Goal: Transaction & Acquisition: Download file/media

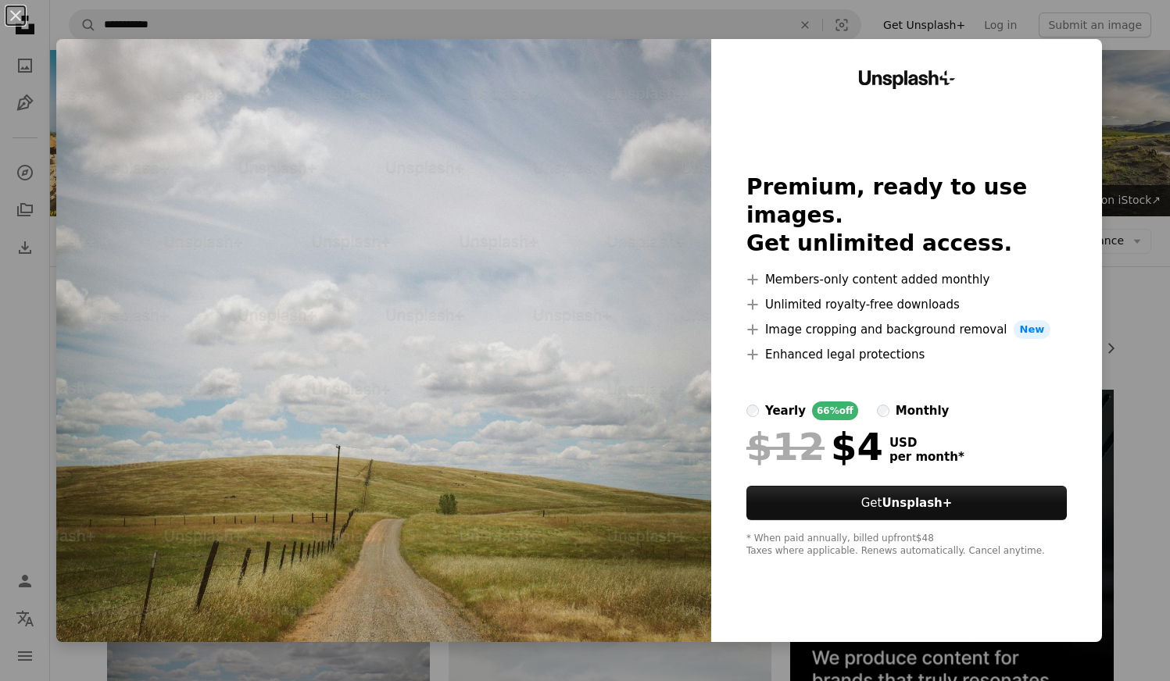
scroll to position [416, 0]
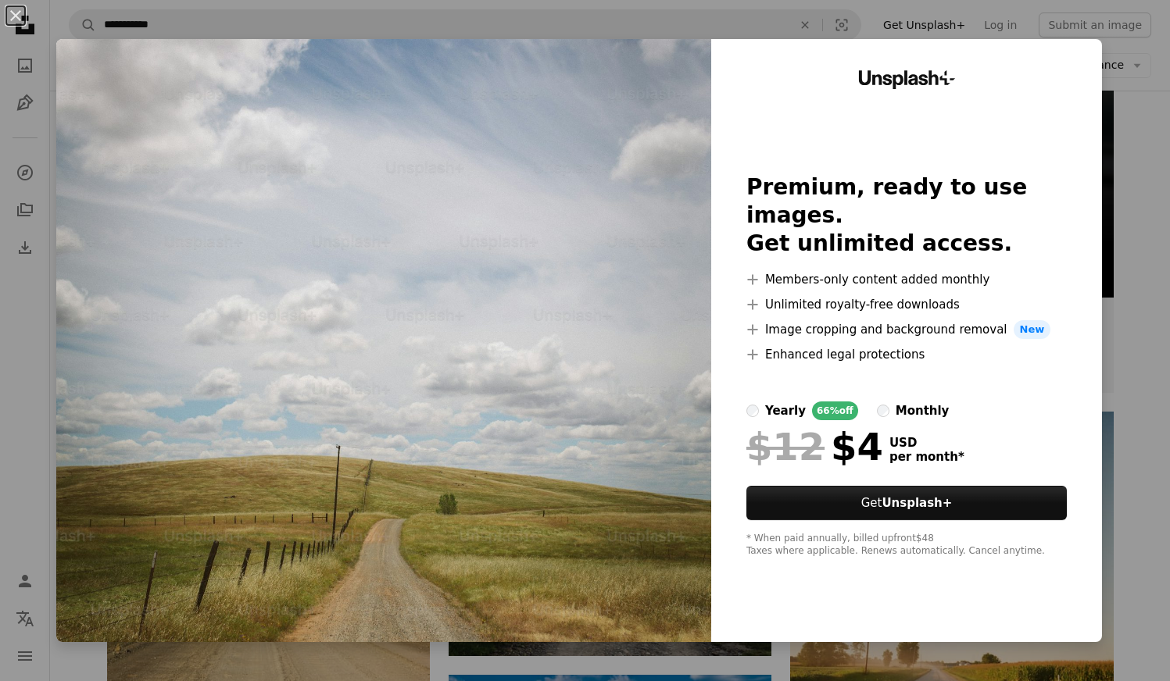
drag, startPoint x: 14, startPoint y: 16, endPoint x: 68, endPoint y: 12, distance: 54.1
click at [14, 16] on button "An X shape" at bounding box center [15, 15] width 19 height 19
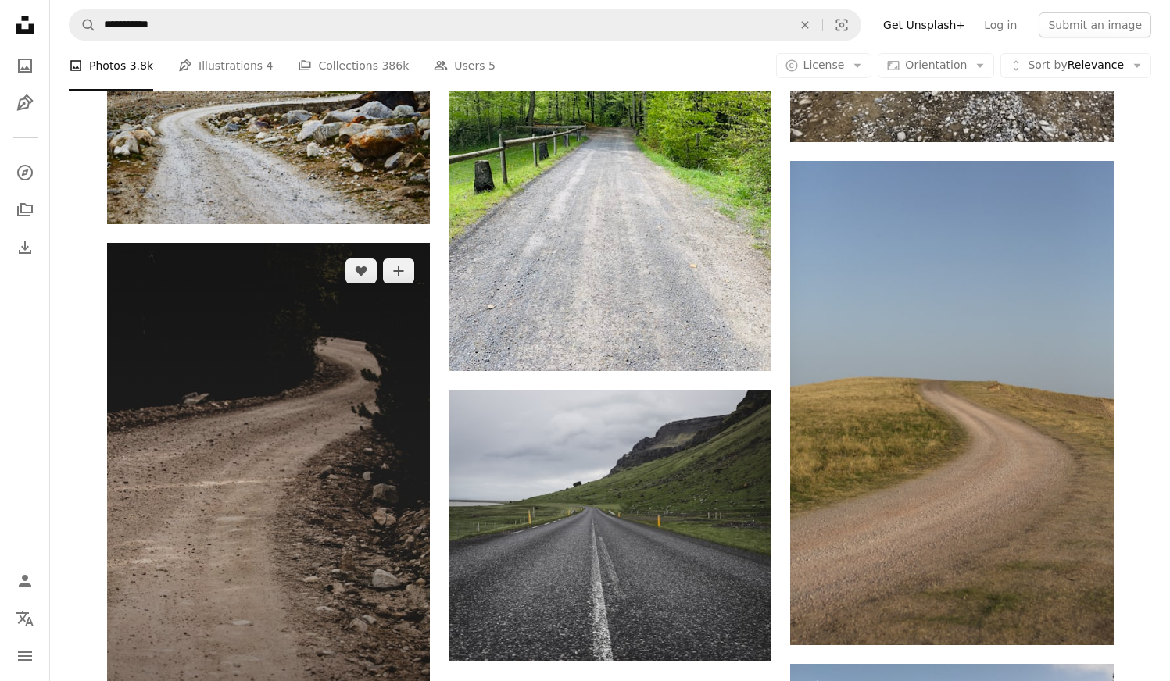
scroll to position [1861, 0]
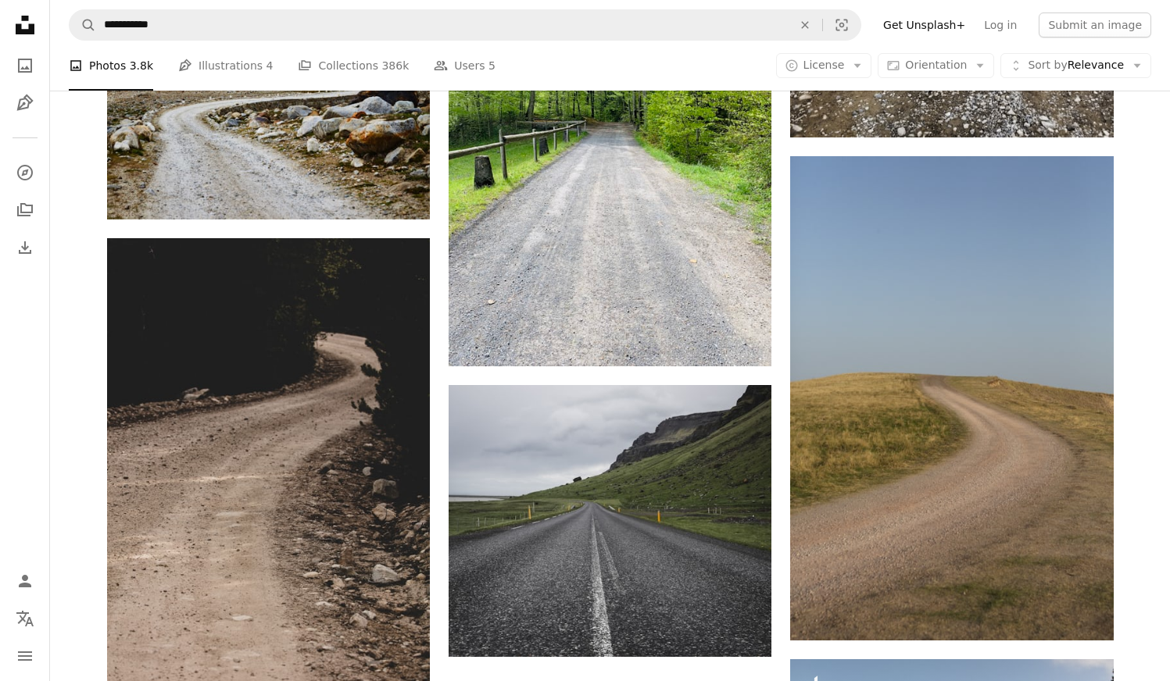
drag, startPoint x: 342, startPoint y: 331, endPoint x: 371, endPoint y: 4, distance: 328.7
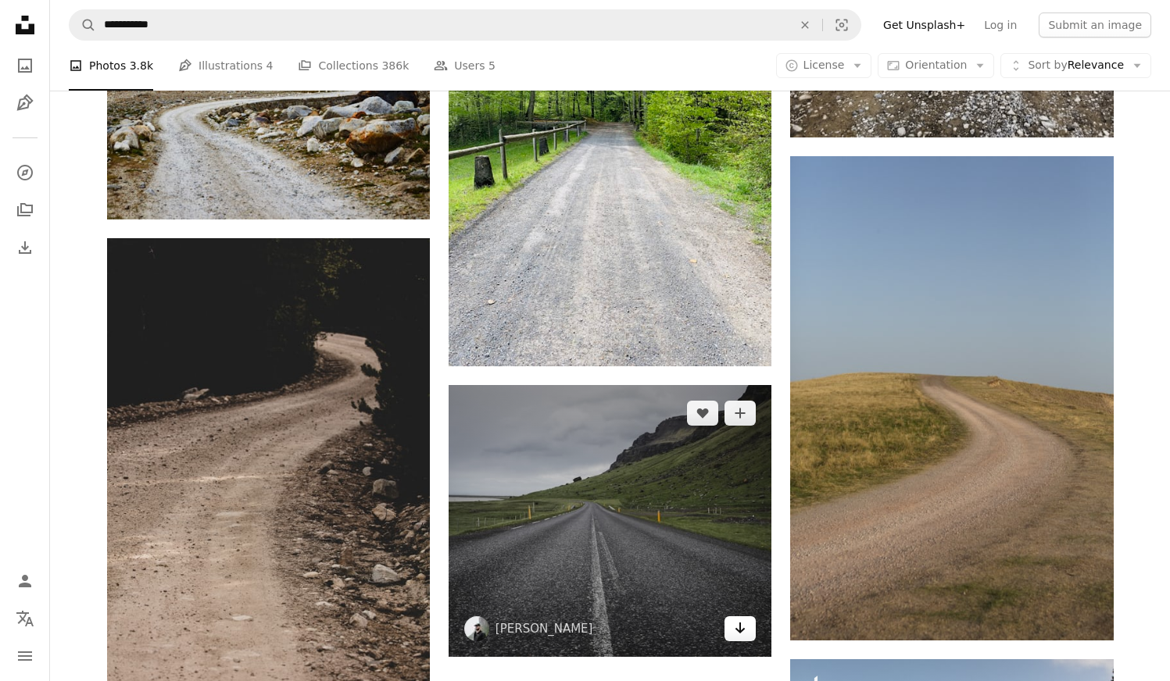
click at [737, 634] on icon "Arrow pointing down" at bounding box center [740, 628] width 13 height 19
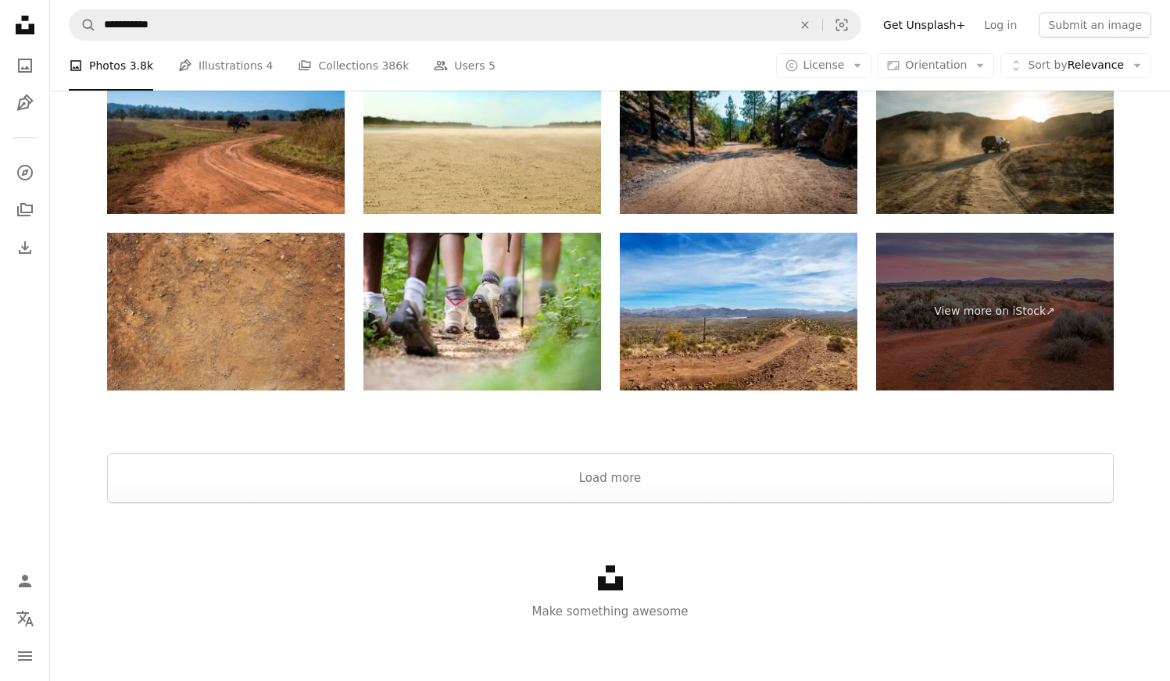
scroll to position [3218, 0]
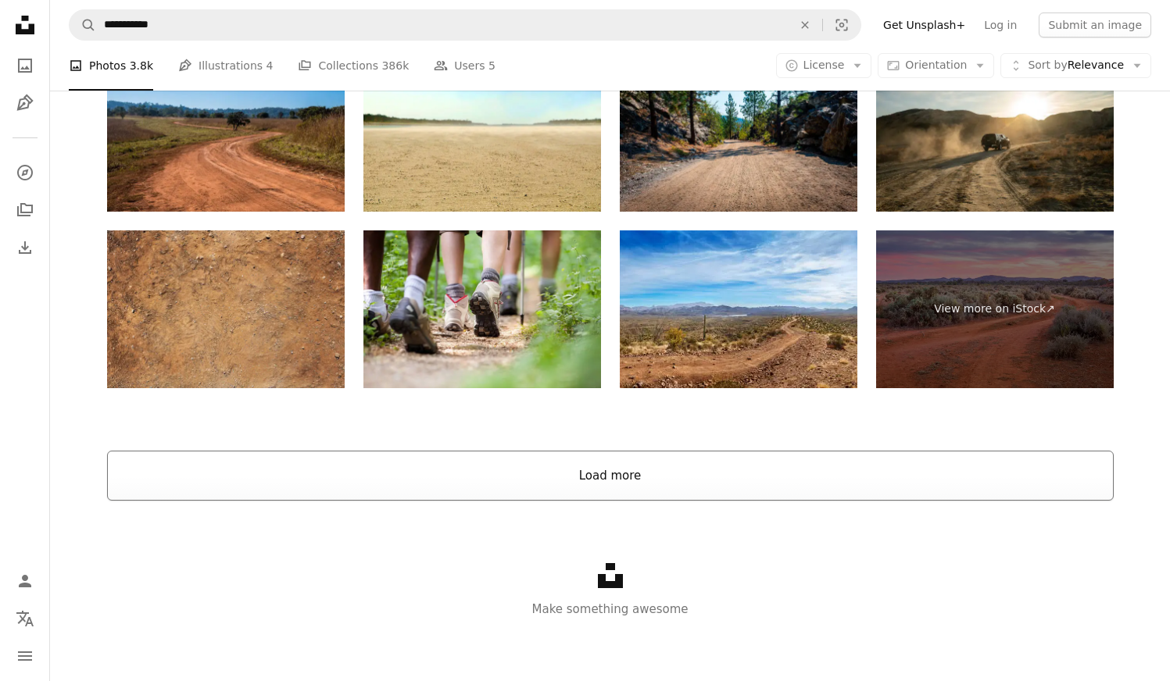
click at [596, 480] on button "Load more" at bounding box center [610, 476] width 1006 height 50
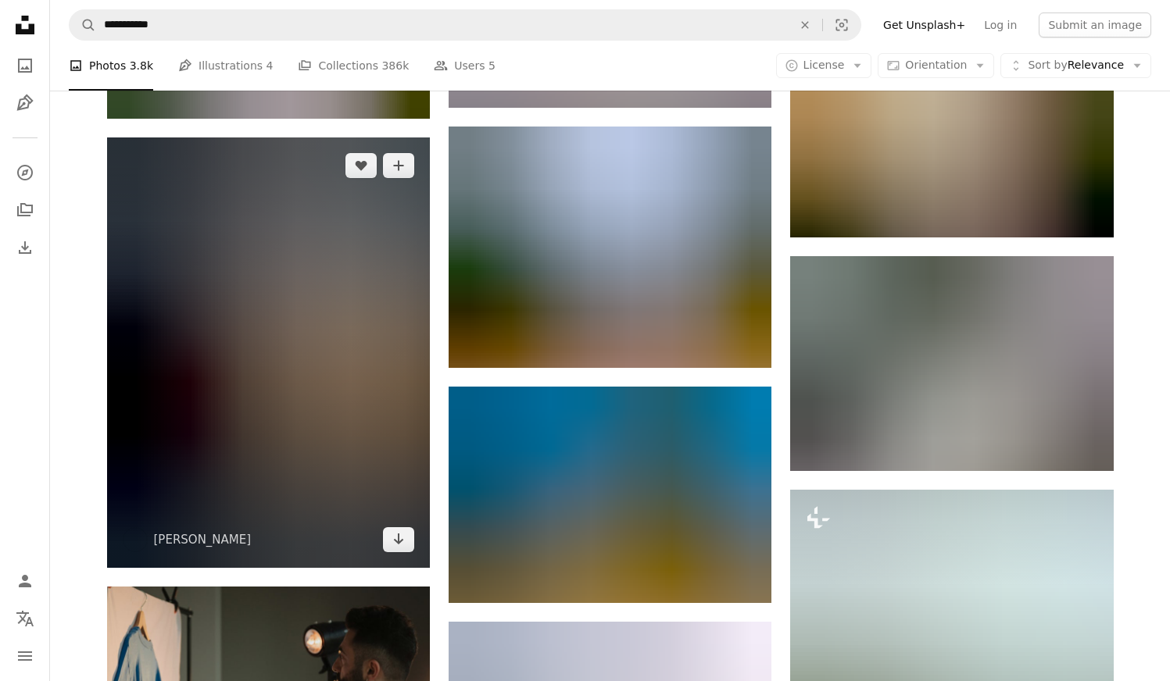
scroll to position [3390, 0]
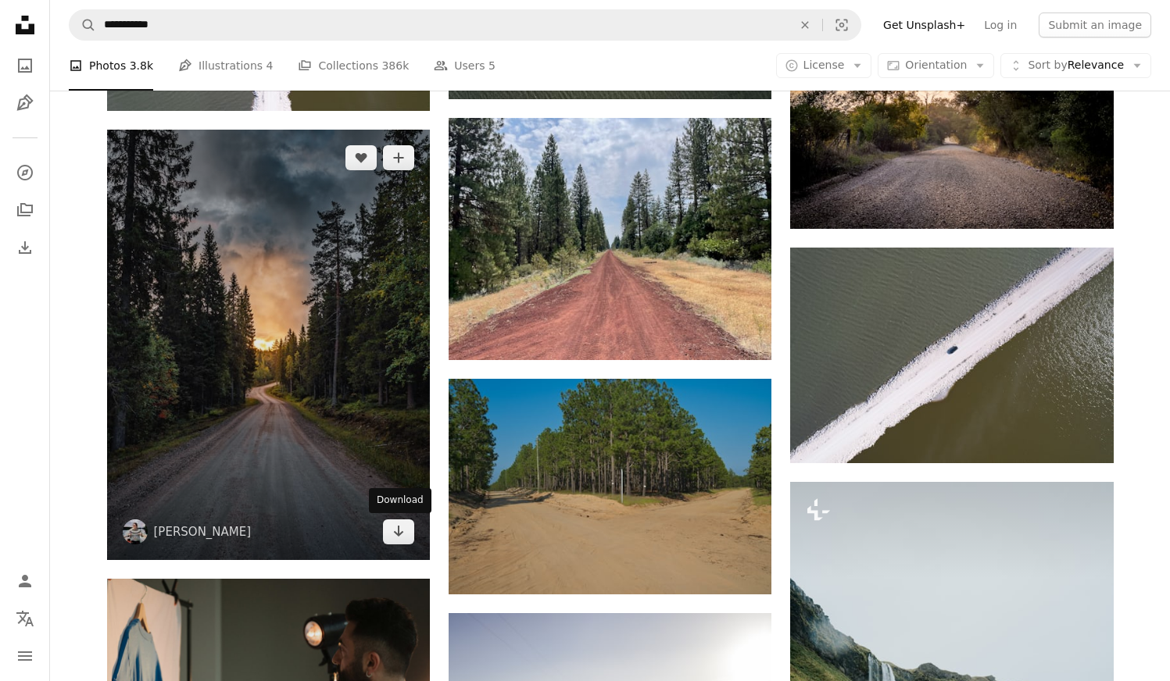
drag, startPoint x: 393, startPoint y: 536, endPoint x: 421, endPoint y: 526, distance: 29.9
click at [393, 536] on icon "Arrow pointing down" at bounding box center [398, 531] width 13 height 19
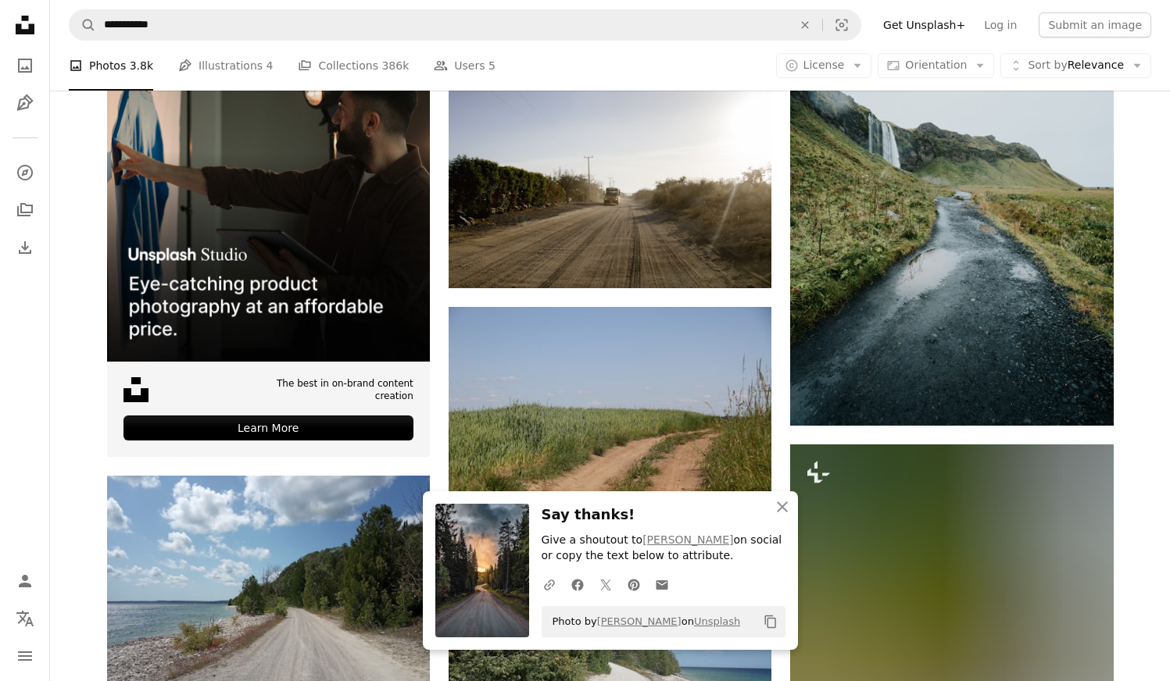
scroll to position [3931, 0]
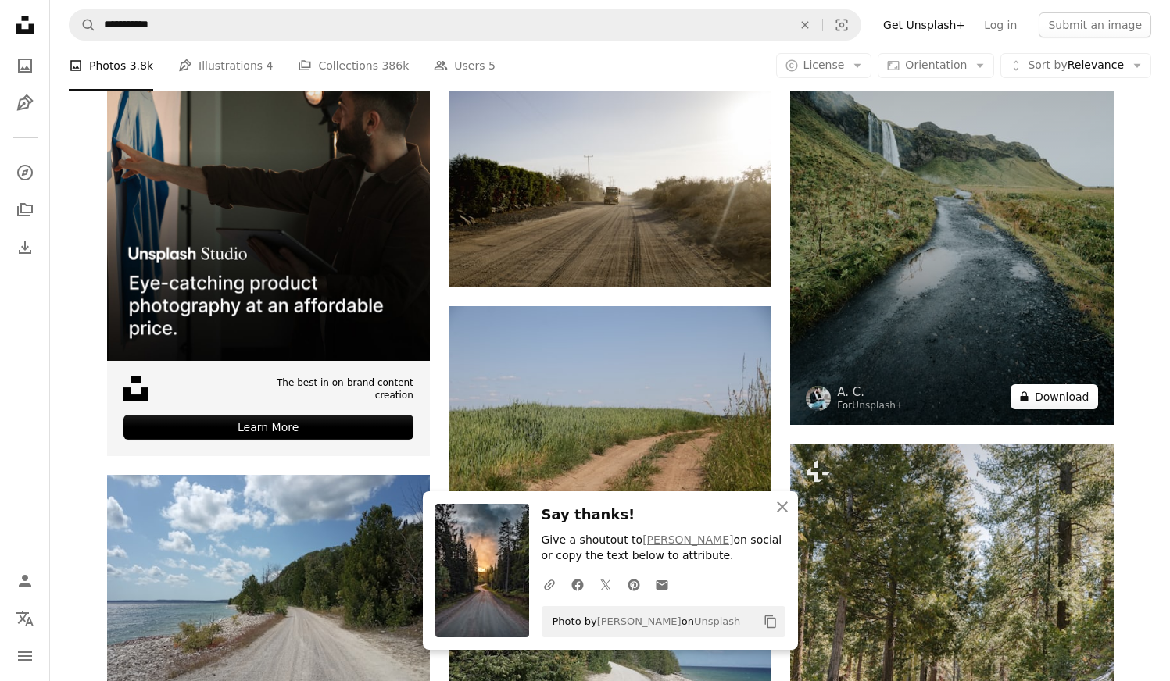
click at [1060, 399] on button "A lock Download" at bounding box center [1054, 396] width 88 height 25
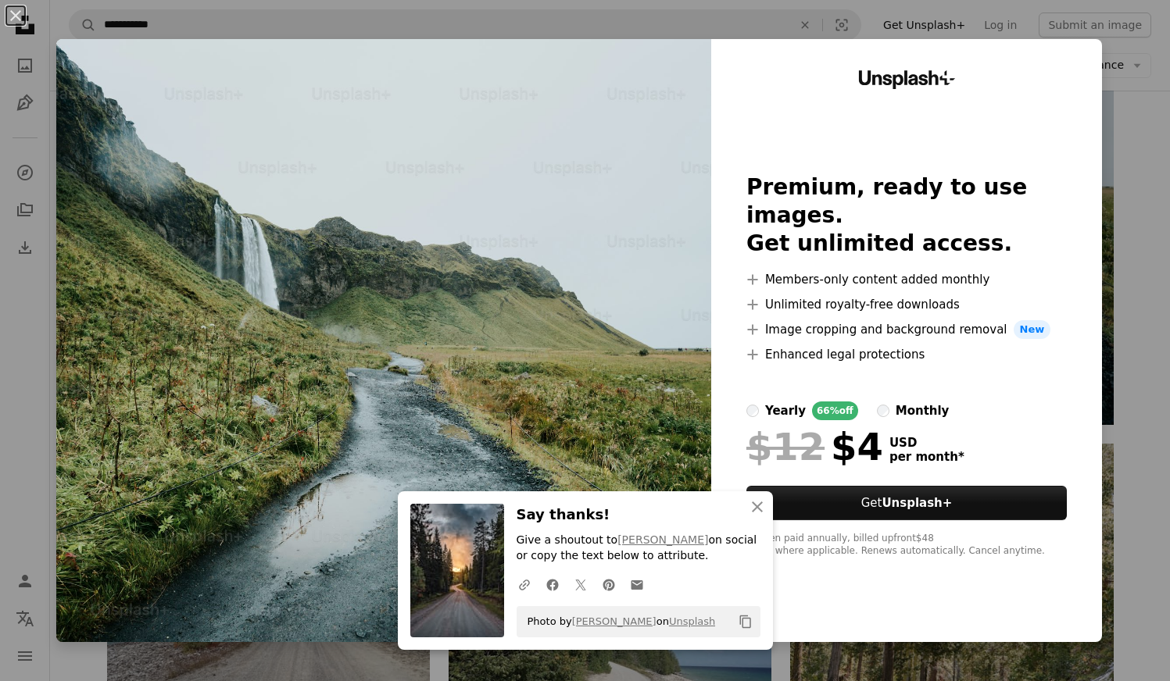
drag, startPoint x: 9, startPoint y: 15, endPoint x: 38, endPoint y: 10, distance: 28.5
click at [9, 15] on button "An X shape" at bounding box center [15, 15] width 19 height 19
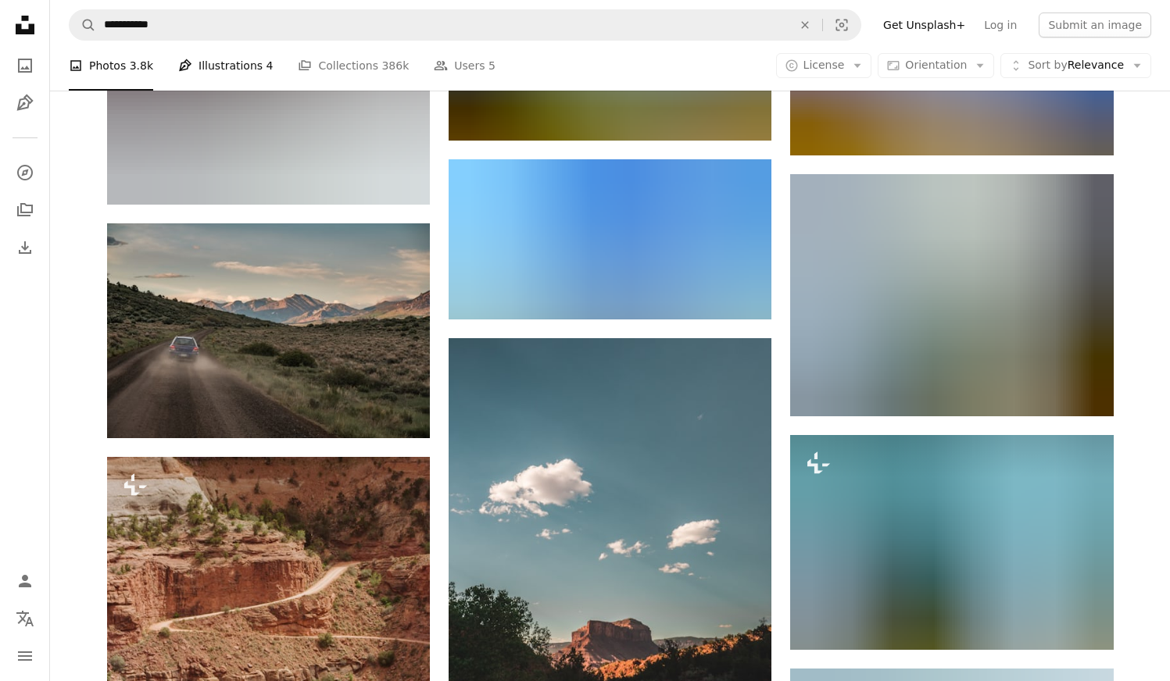
scroll to position [12312, 0]
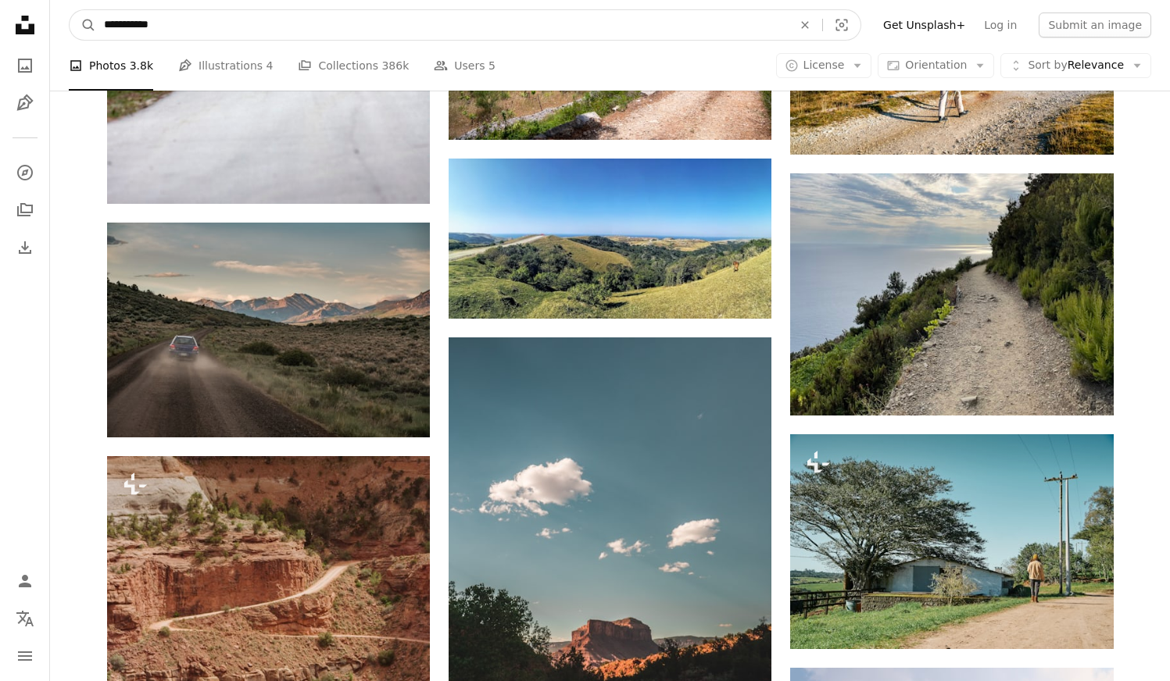
drag, startPoint x: 186, startPoint y: 18, endPoint x: 55, endPoint y: 16, distance: 130.5
click at [55, 16] on nav "**********" at bounding box center [610, 25] width 1120 height 50
type input "**********"
click button "A magnifying glass" at bounding box center [83, 25] width 27 height 30
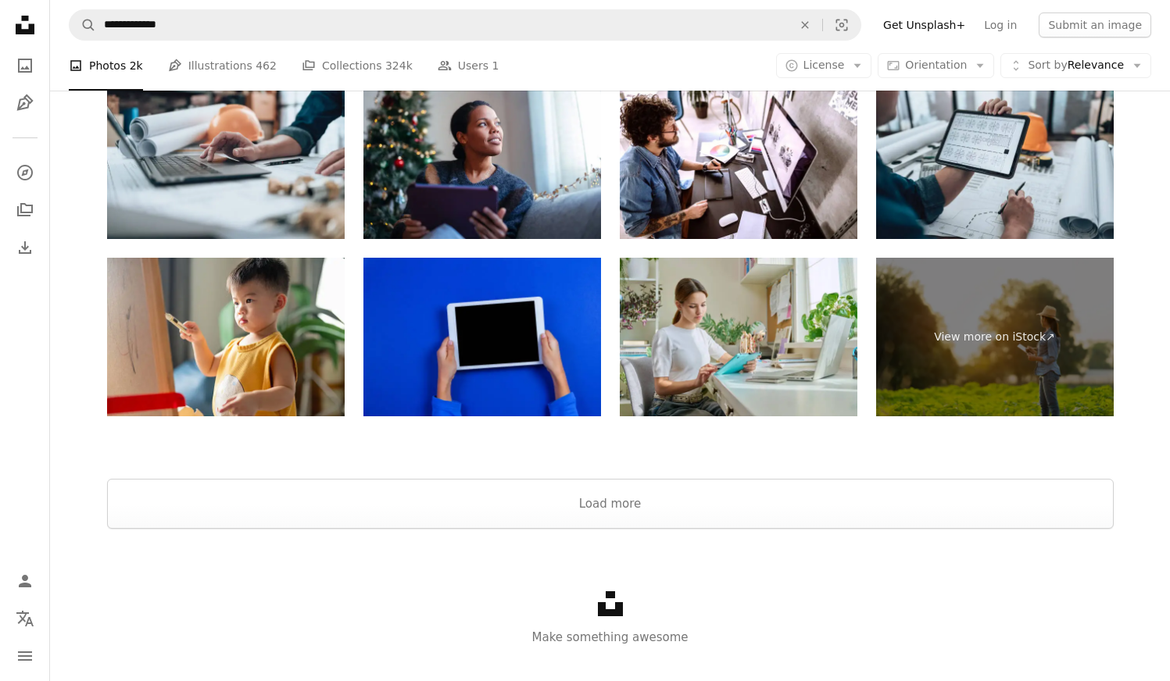
scroll to position [3080, 0]
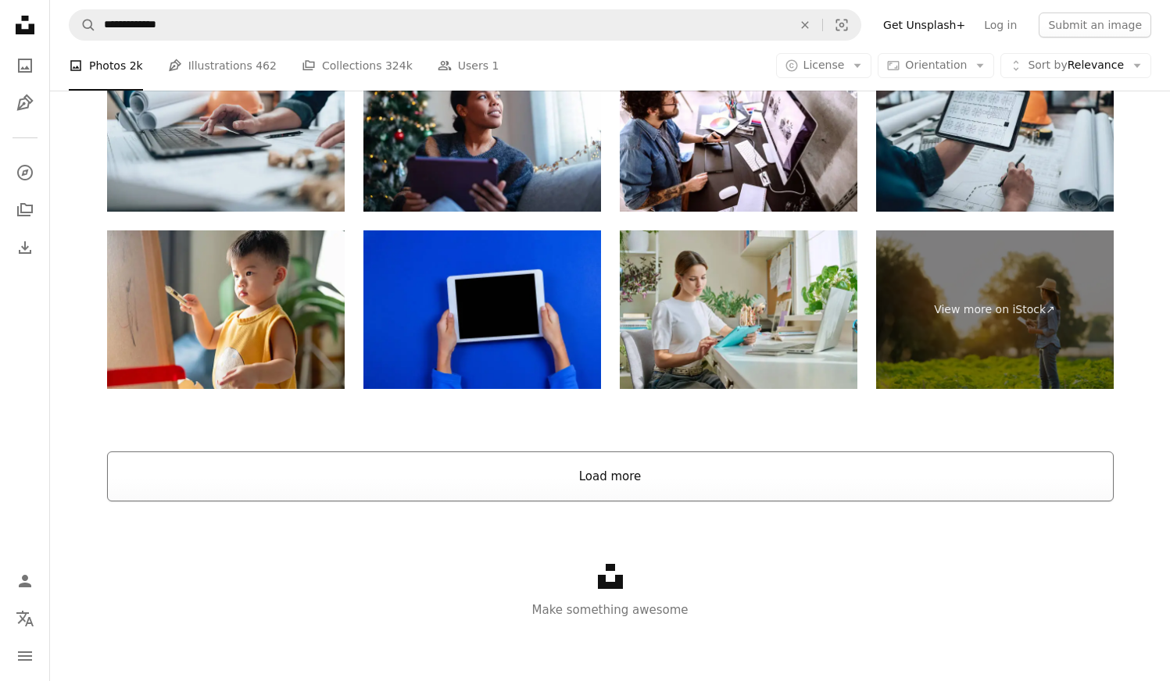
click at [631, 473] on button "Load more" at bounding box center [610, 477] width 1006 height 50
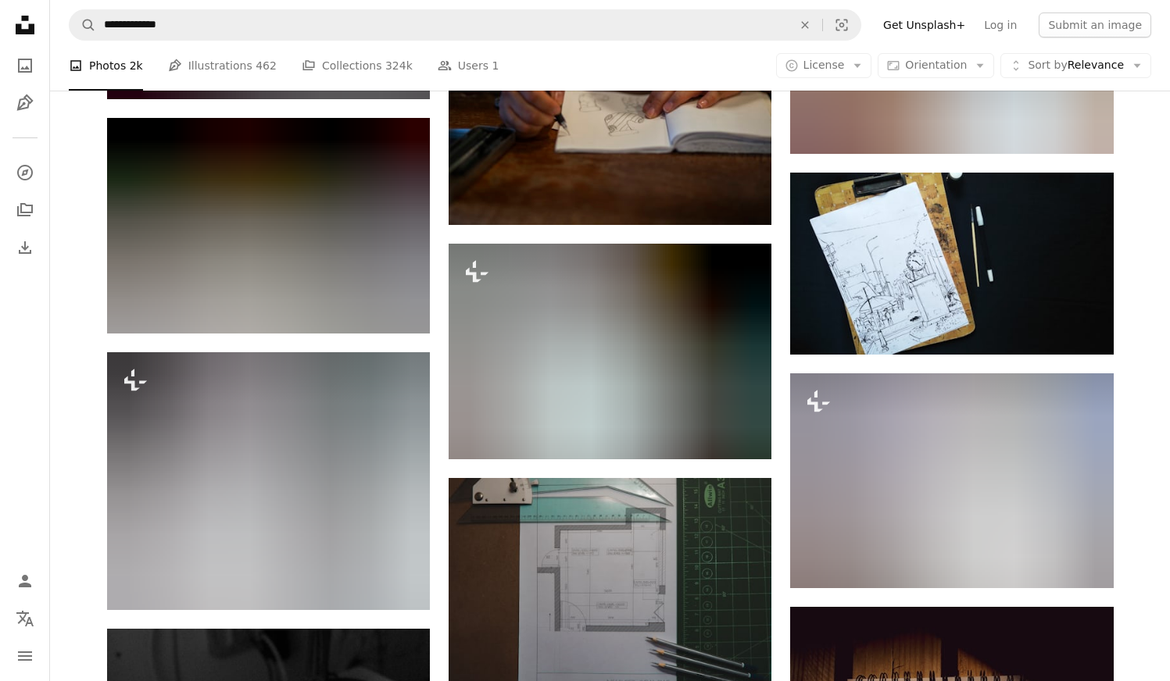
scroll to position [8763, 0]
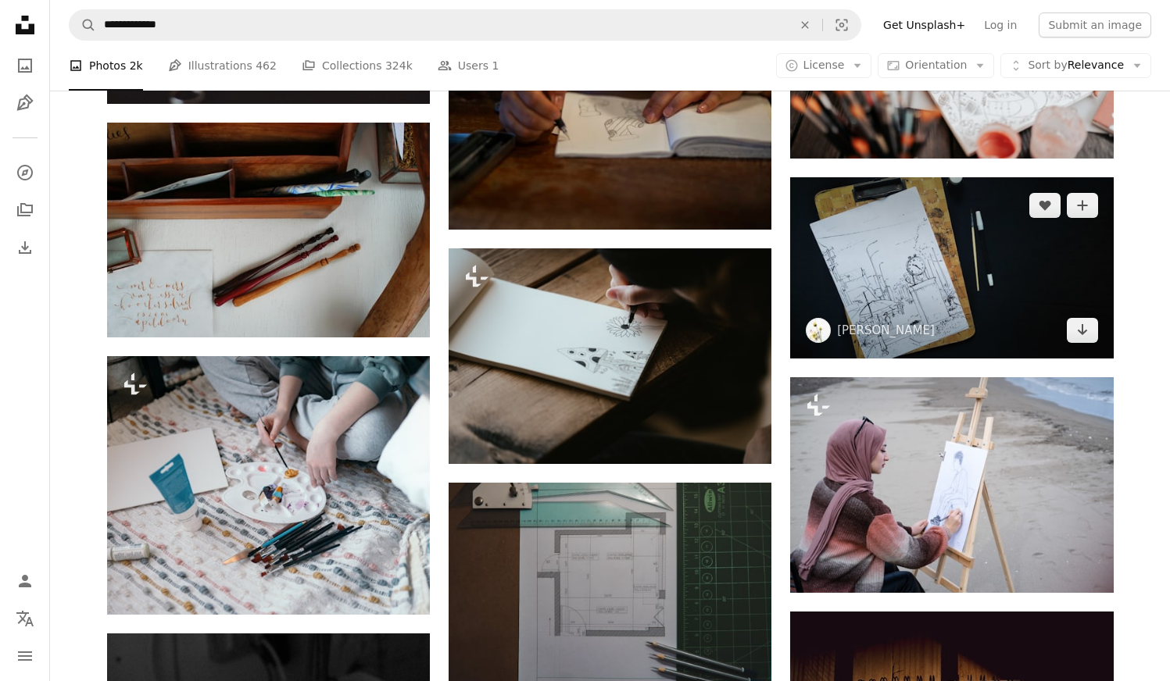
click at [993, 295] on img at bounding box center [951, 267] width 323 height 181
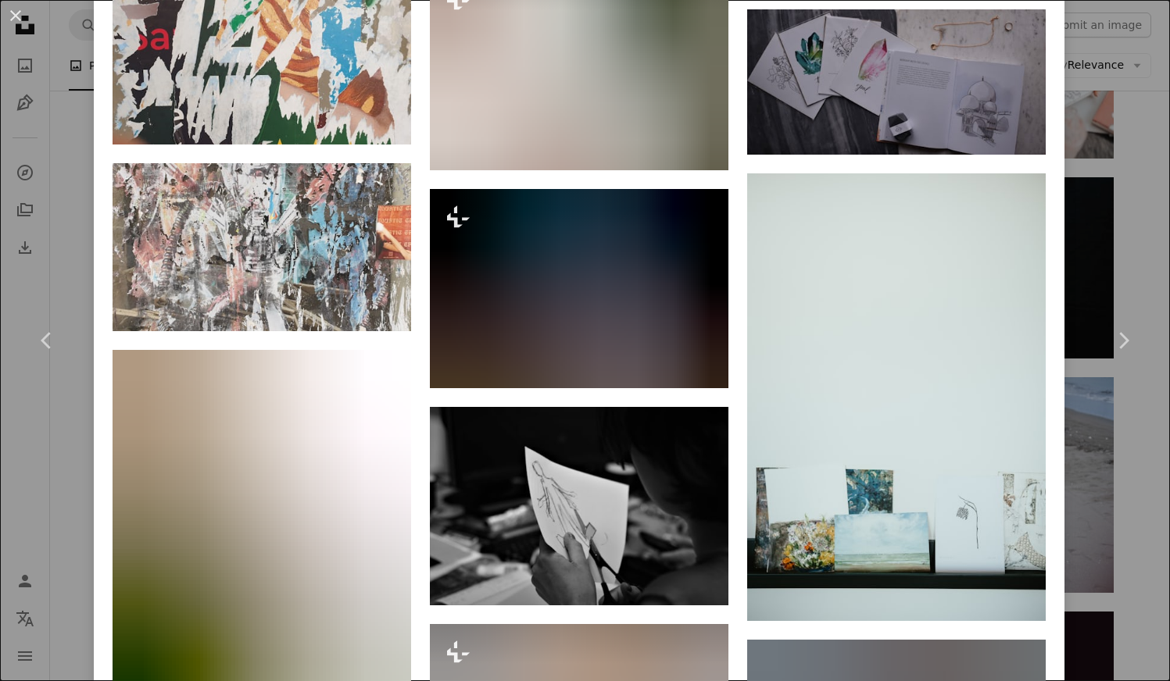
scroll to position [6230, 0]
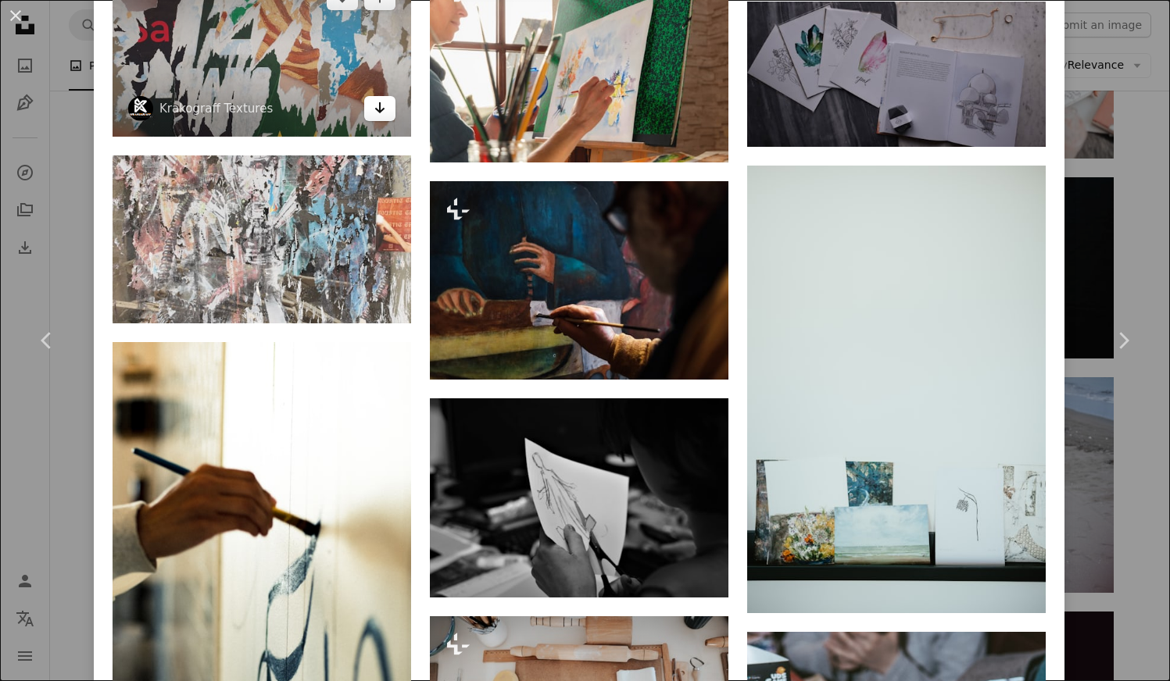
click at [385, 117] on icon "Arrow pointing down" at bounding box center [380, 107] width 13 height 19
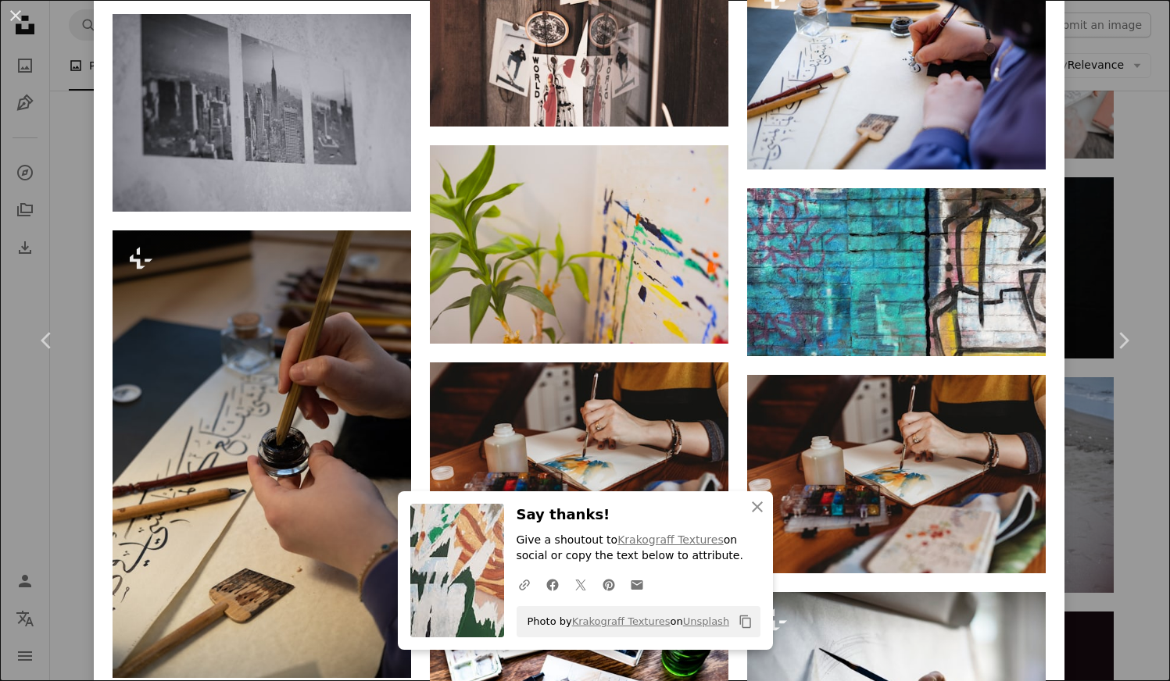
scroll to position [12167, 0]
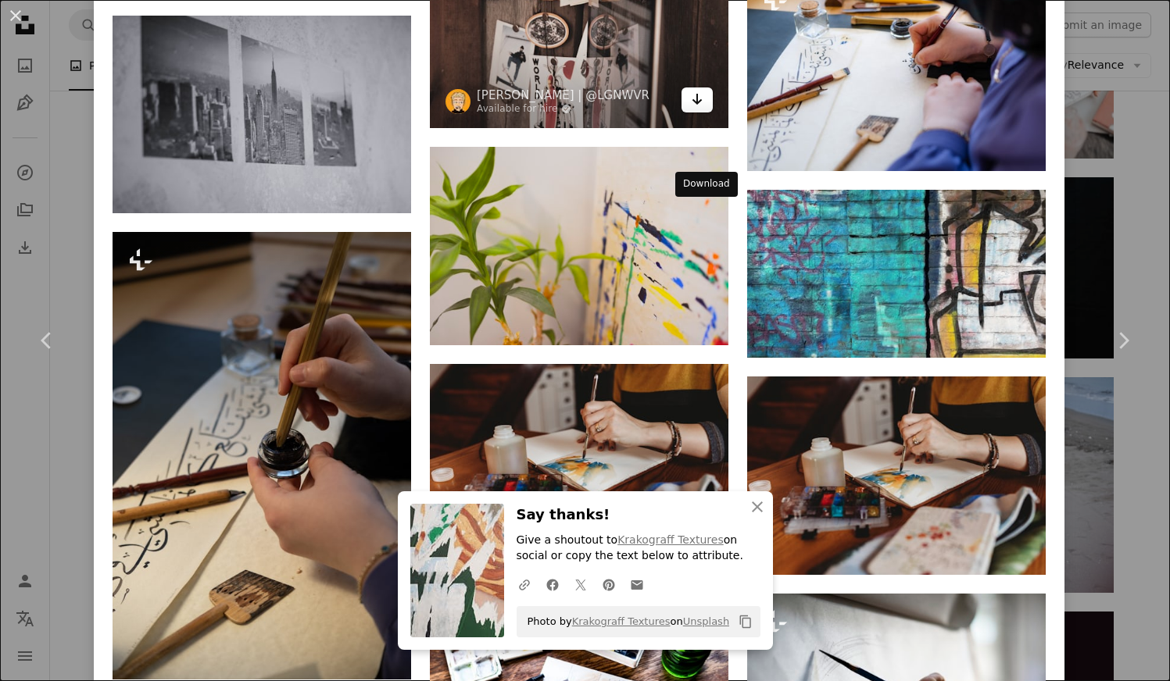
click at [702, 105] on icon "Download" at bounding box center [697, 99] width 10 height 11
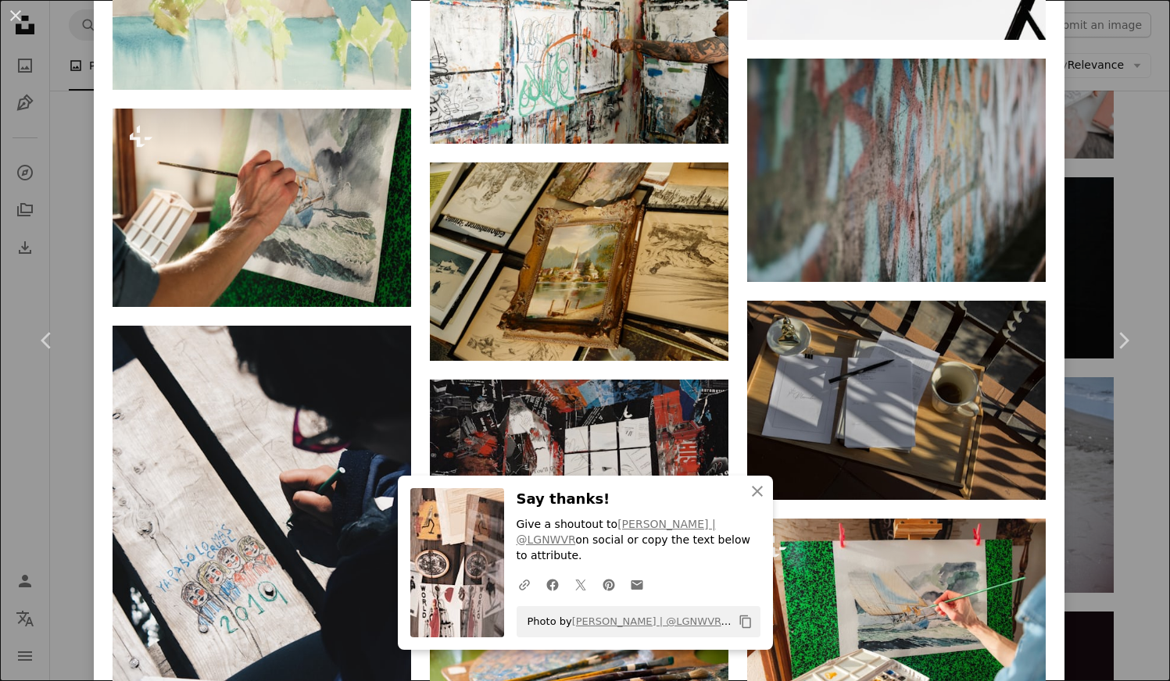
scroll to position [18075, 0]
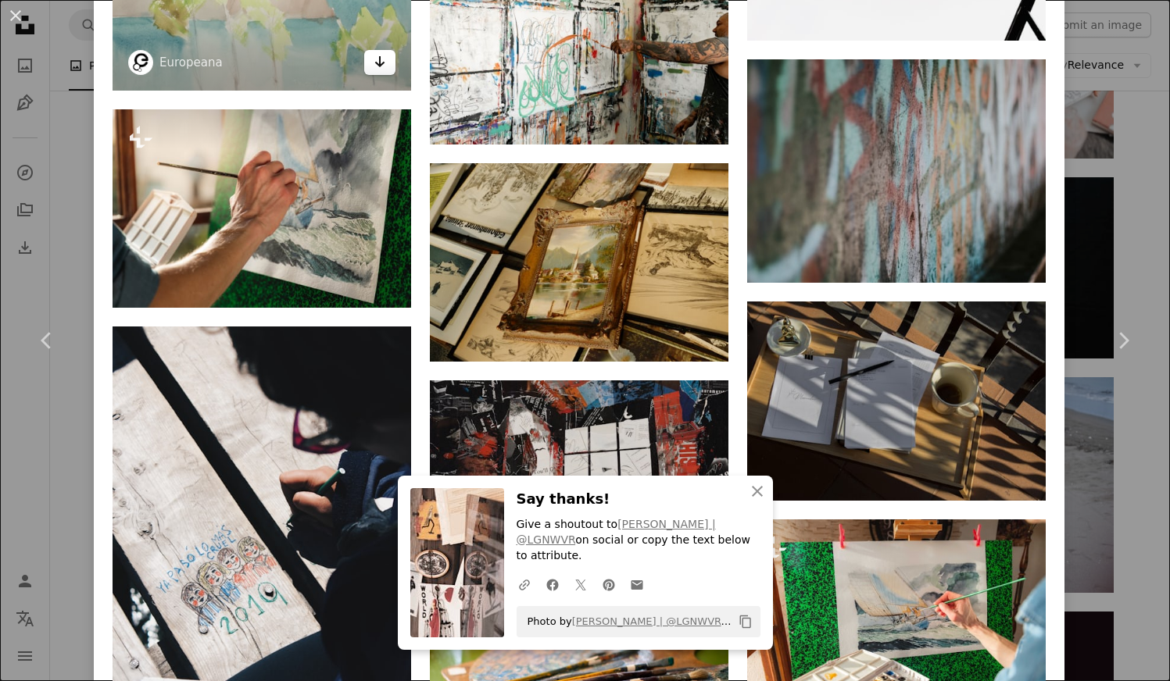
click at [374, 75] on link "Arrow pointing down" at bounding box center [379, 62] width 31 height 25
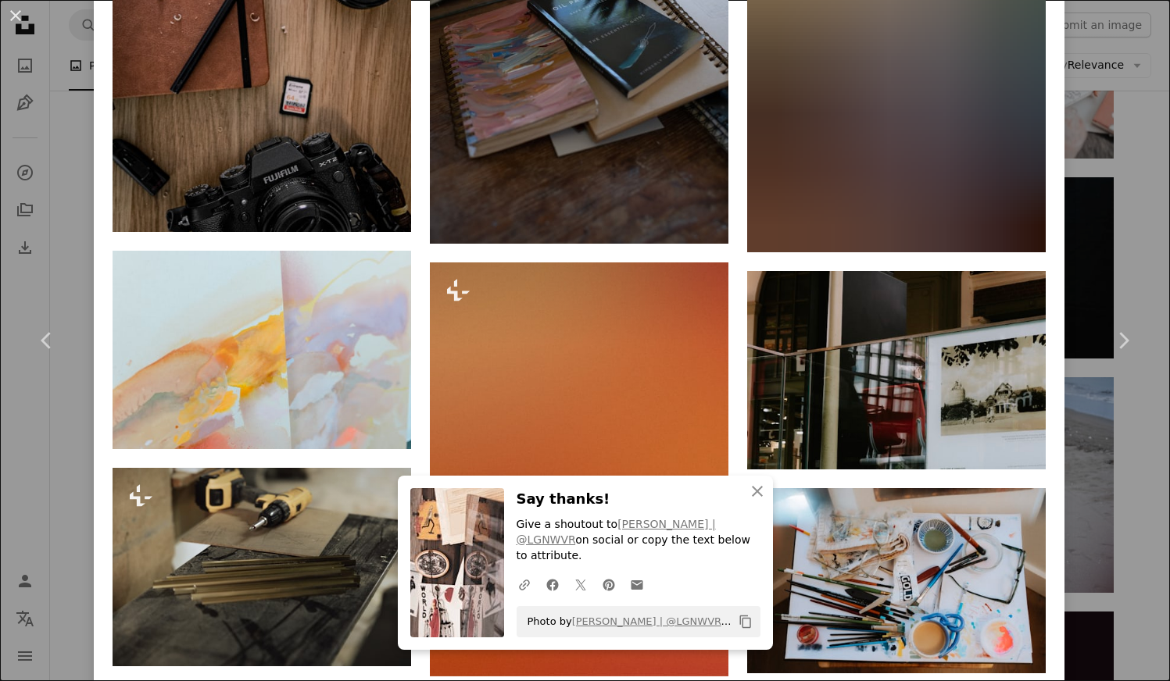
scroll to position [19939, 0]
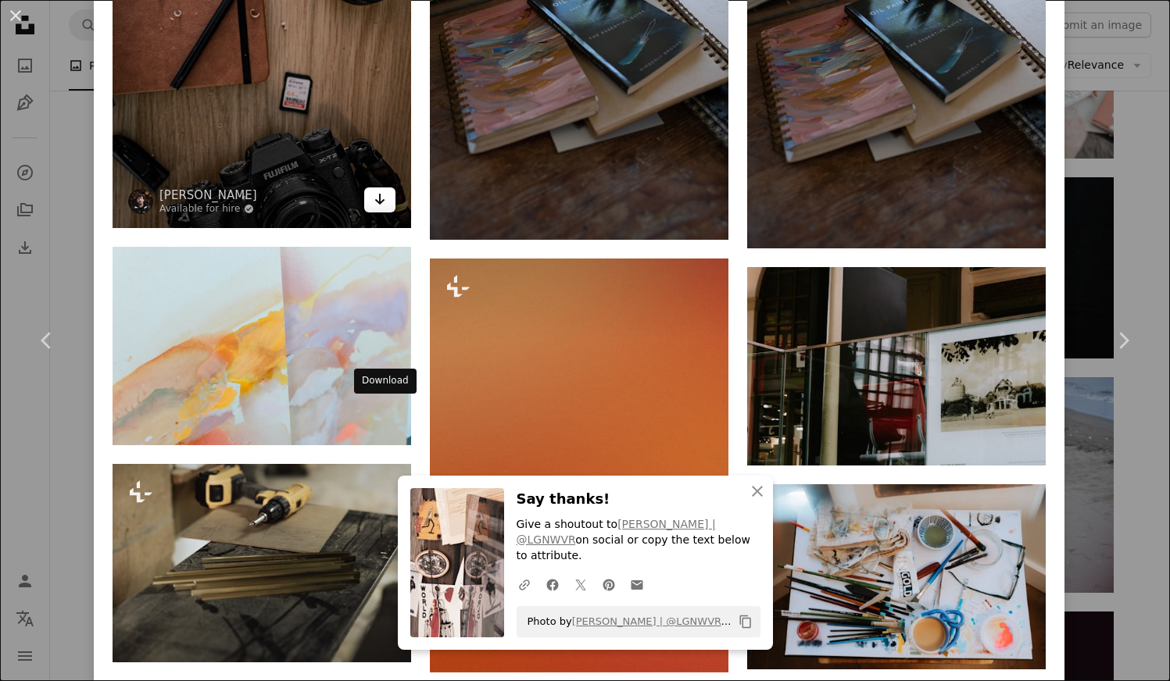
click at [379, 205] on icon "Download" at bounding box center [380, 199] width 10 height 11
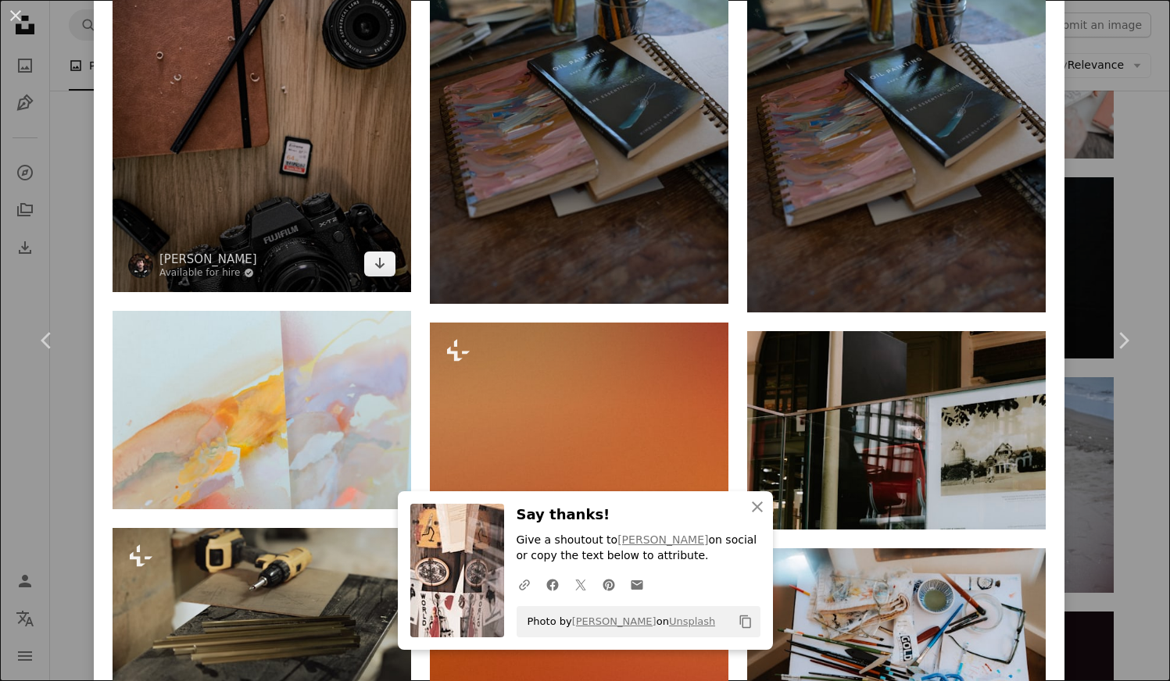
scroll to position [19876, 0]
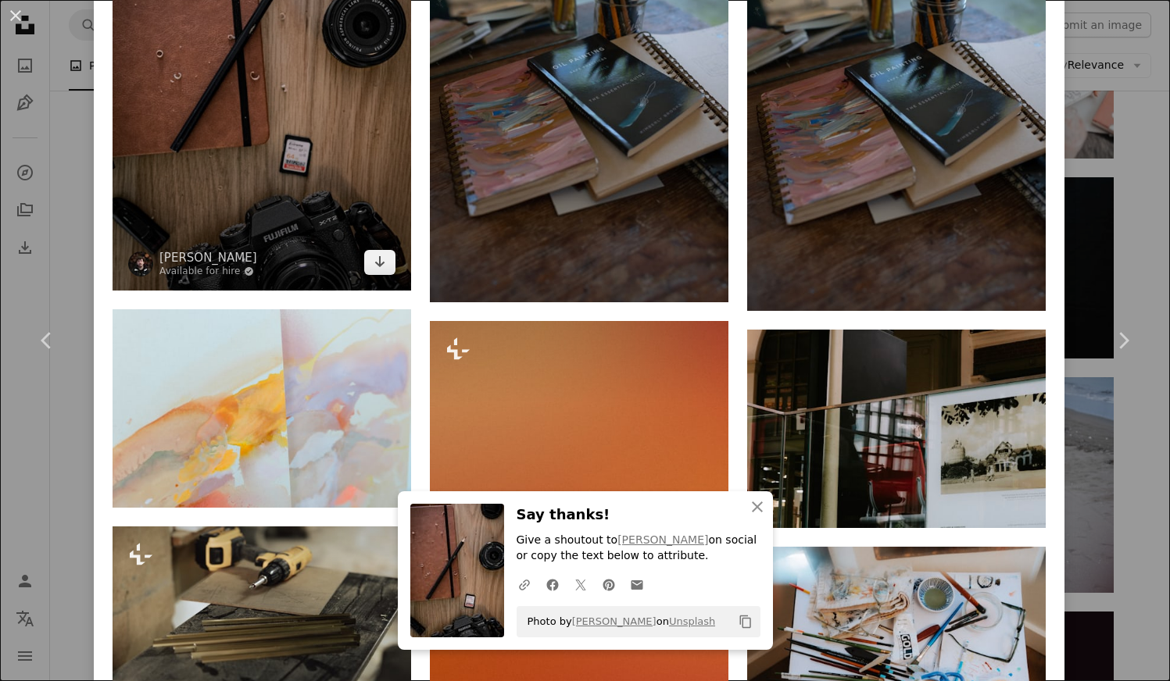
click at [252, 290] on img at bounding box center [262, 66] width 299 height 447
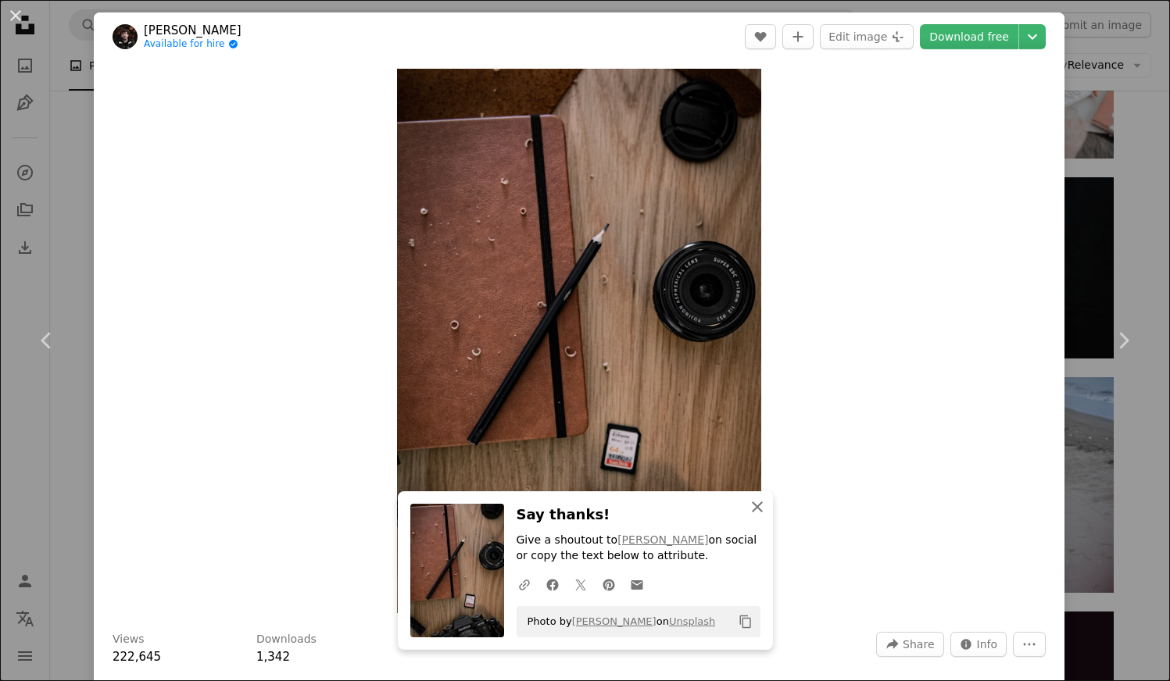
click at [757, 509] on icon "An X shape" at bounding box center [757, 507] width 19 height 19
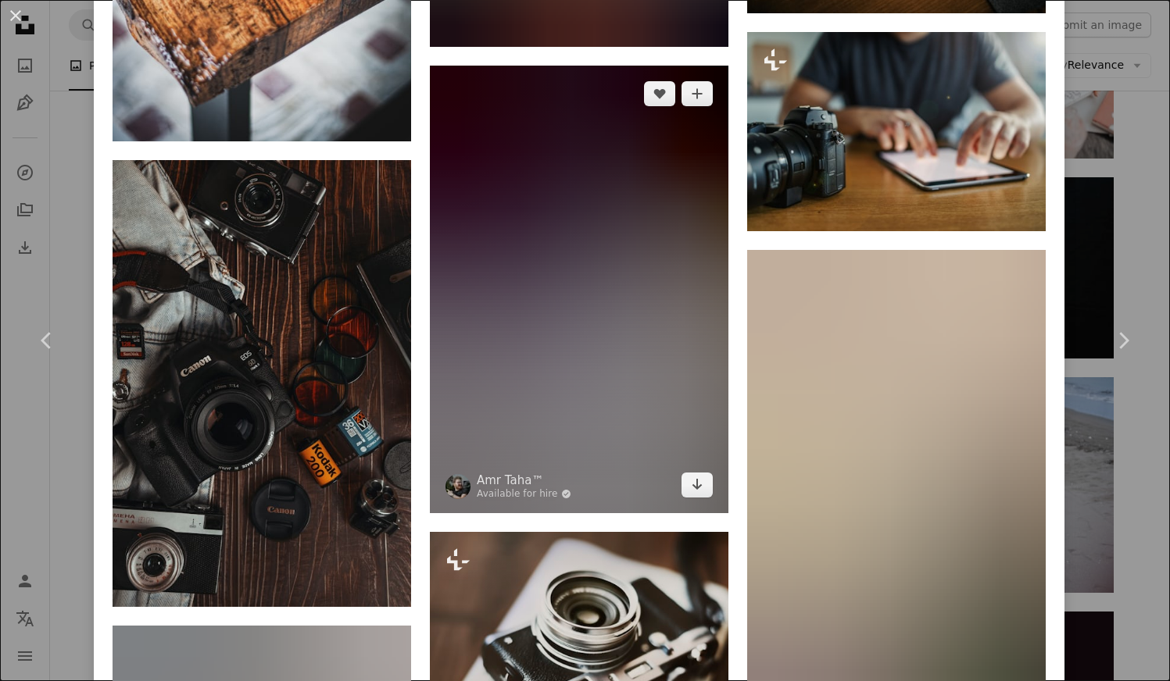
scroll to position [2490, 0]
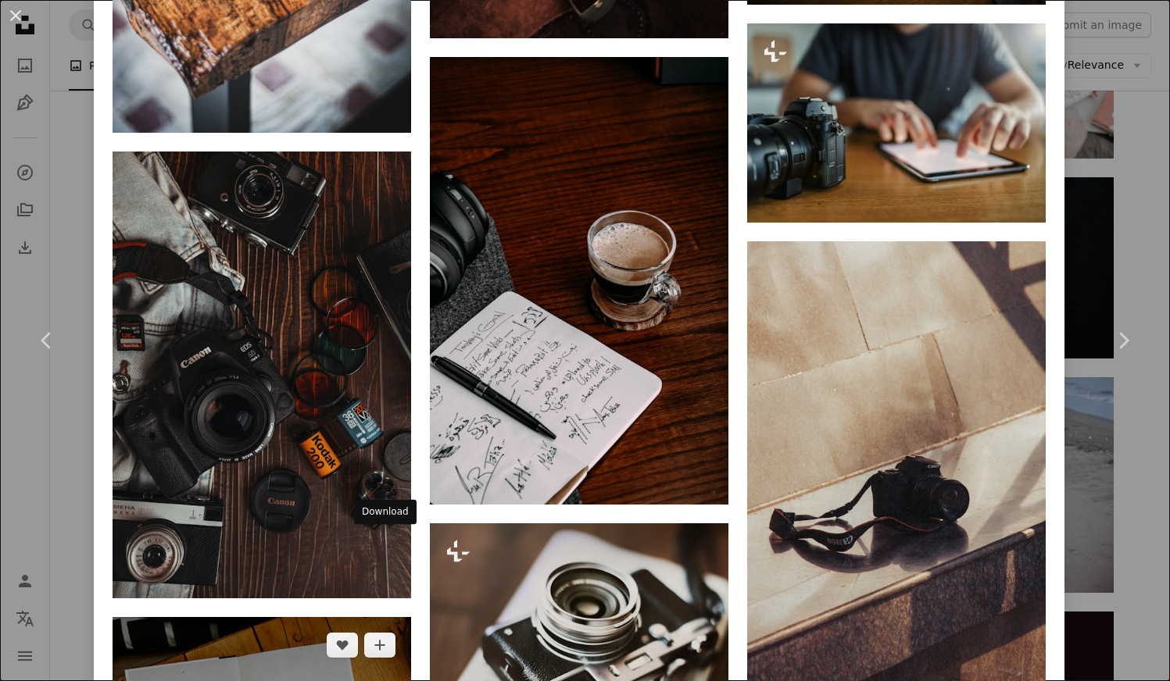
drag, startPoint x: 384, startPoint y: 548, endPoint x: 392, endPoint y: 542, distance: 10.2
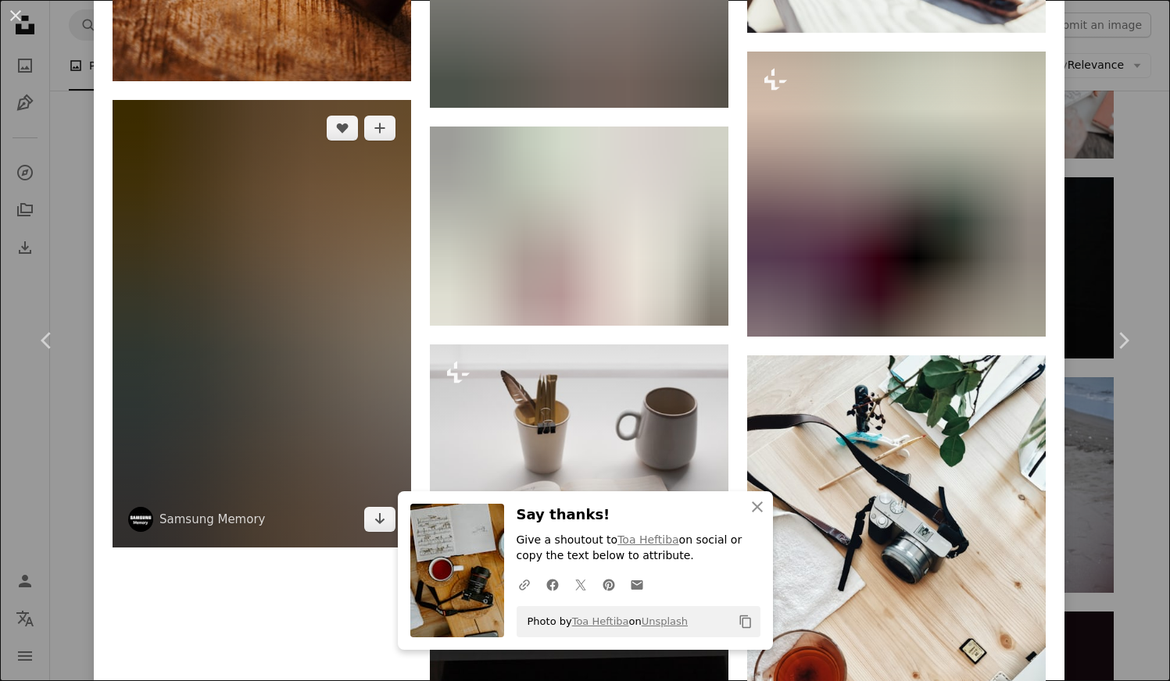
scroll to position [7377, 0]
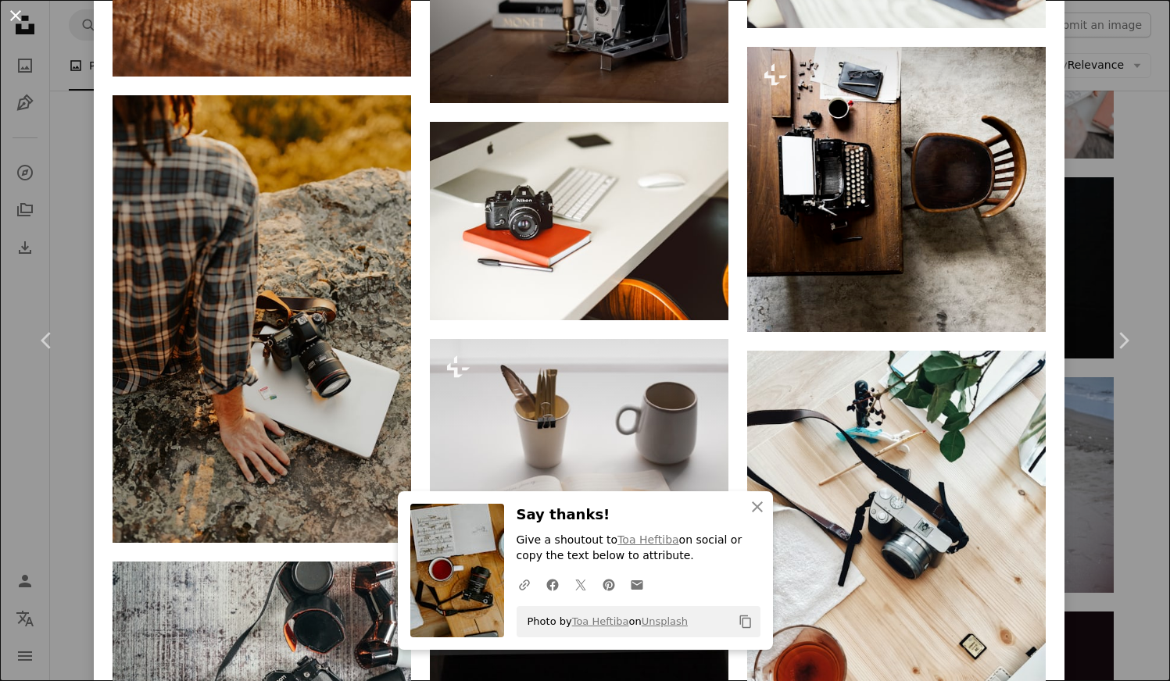
click at [20, 18] on button "An X shape" at bounding box center [15, 15] width 19 height 19
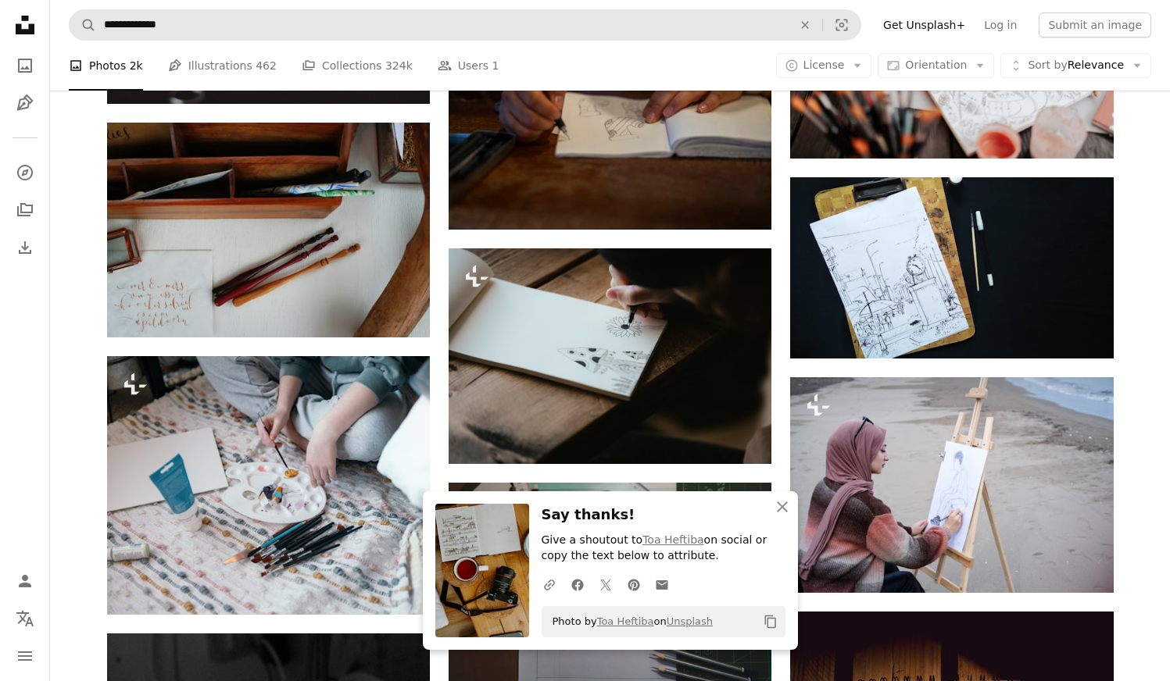
scroll to position [8762, 0]
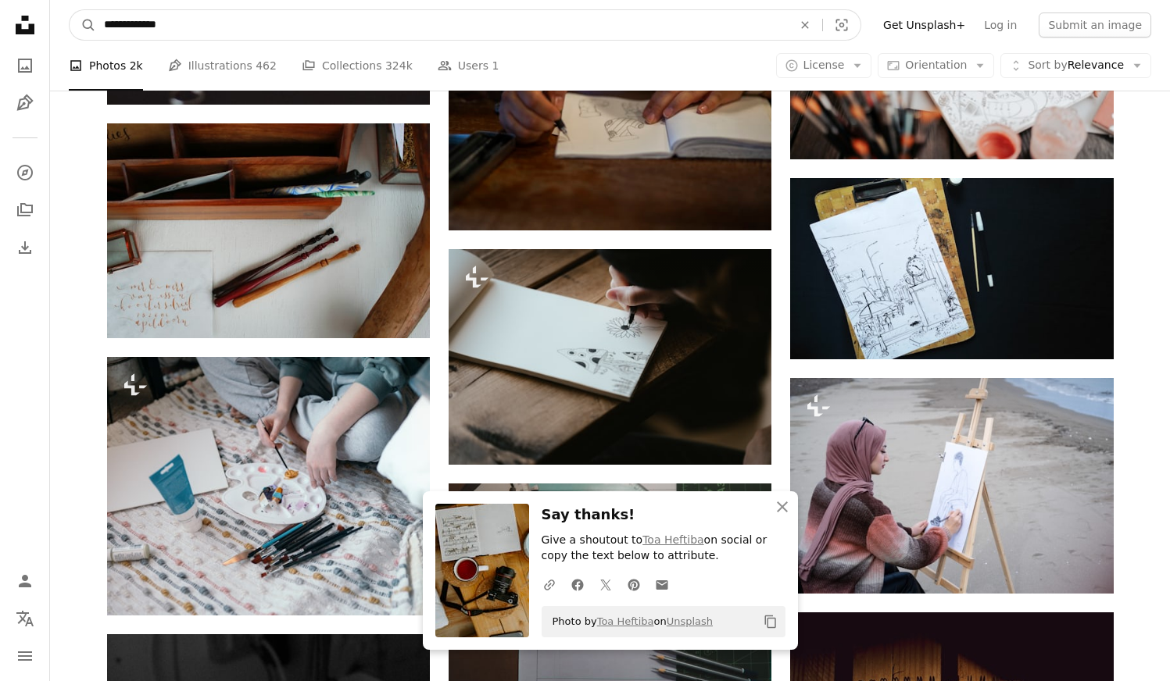
drag, startPoint x: 223, startPoint y: 19, endPoint x: 277, endPoint y: 11, distance: 53.7
type input "**********"
click button "A magnifying glass" at bounding box center [83, 25] width 27 height 30
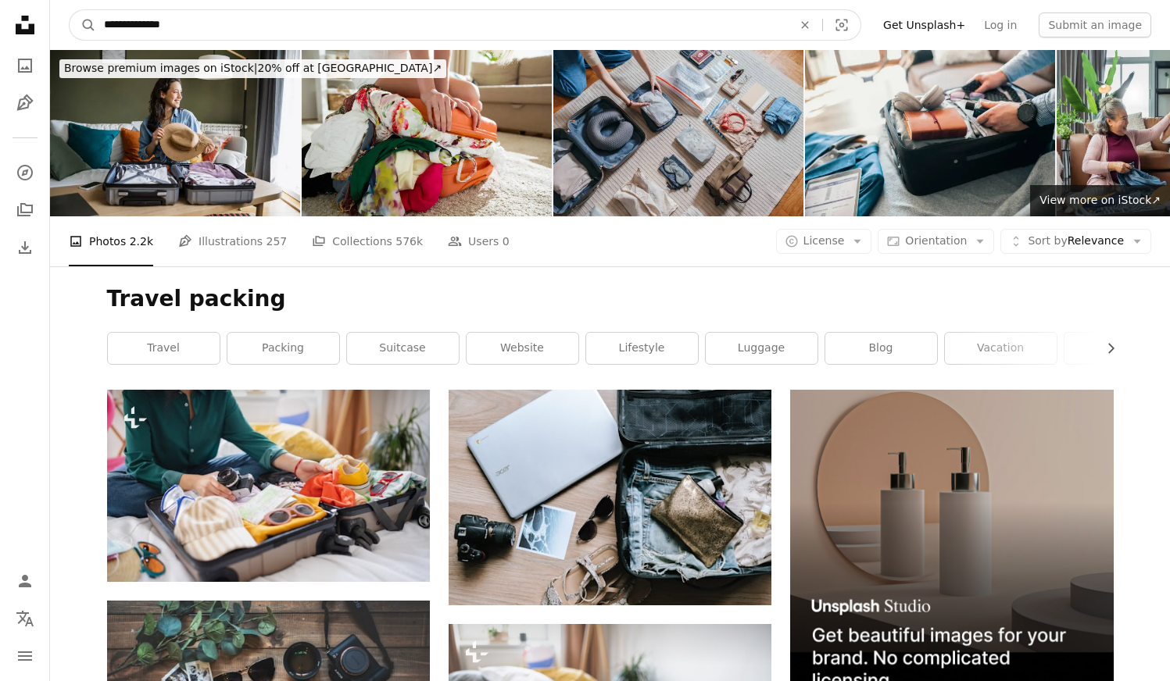
drag, startPoint x: 130, startPoint y: 24, endPoint x: 105, endPoint y: 12, distance: 27.3
click at [81, 22] on form "**********" at bounding box center [465, 24] width 792 height 31
type input "**********"
click button "A magnifying glass" at bounding box center [83, 25] width 27 height 30
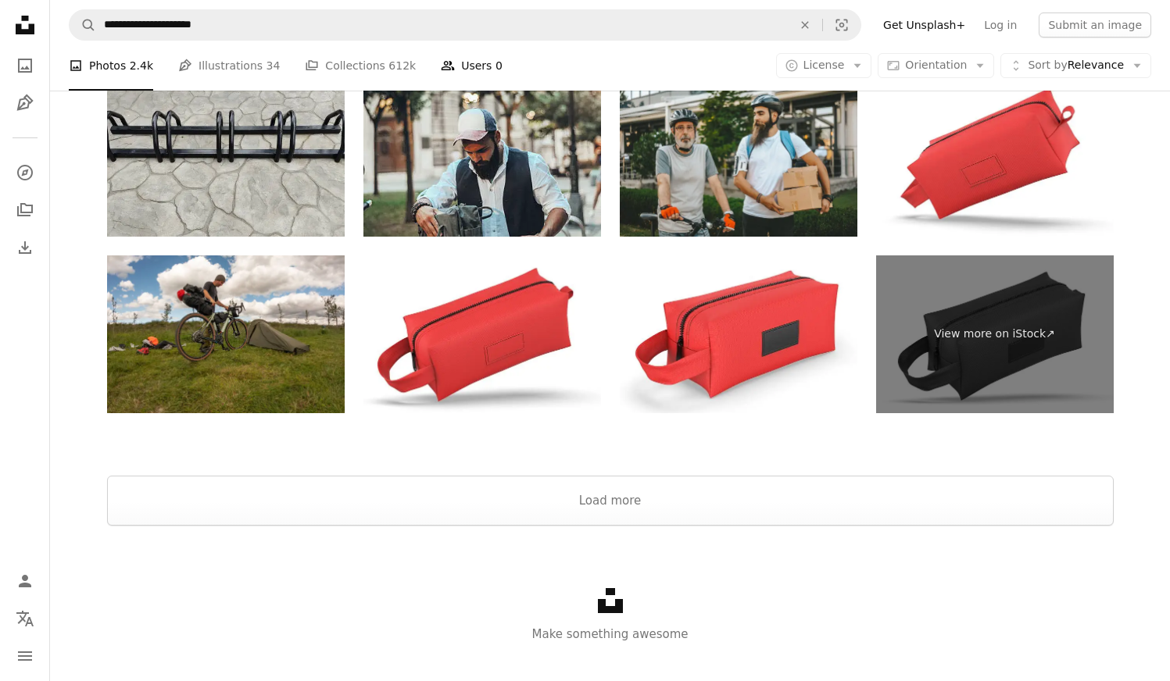
scroll to position [2983, 0]
